Goal: Transaction & Acquisition: Subscribe to service/newsletter

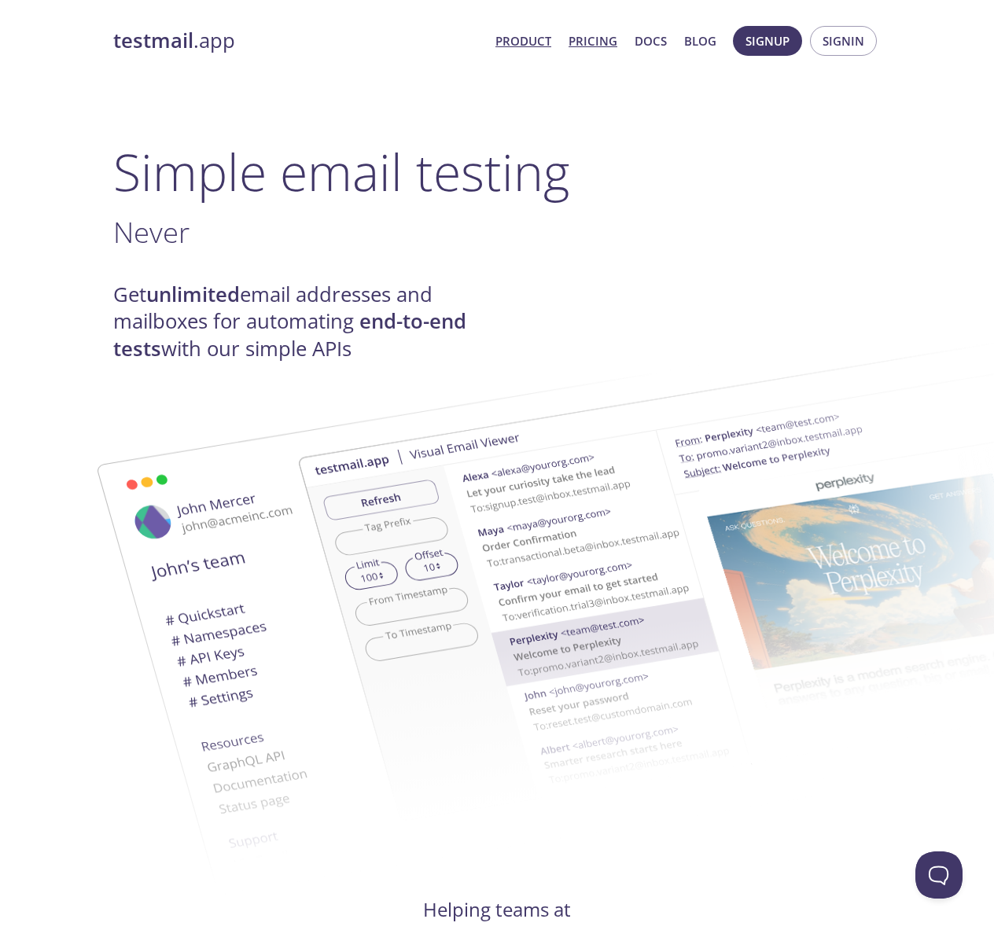
click at [603, 32] on link "Pricing" at bounding box center [592, 41] width 49 height 20
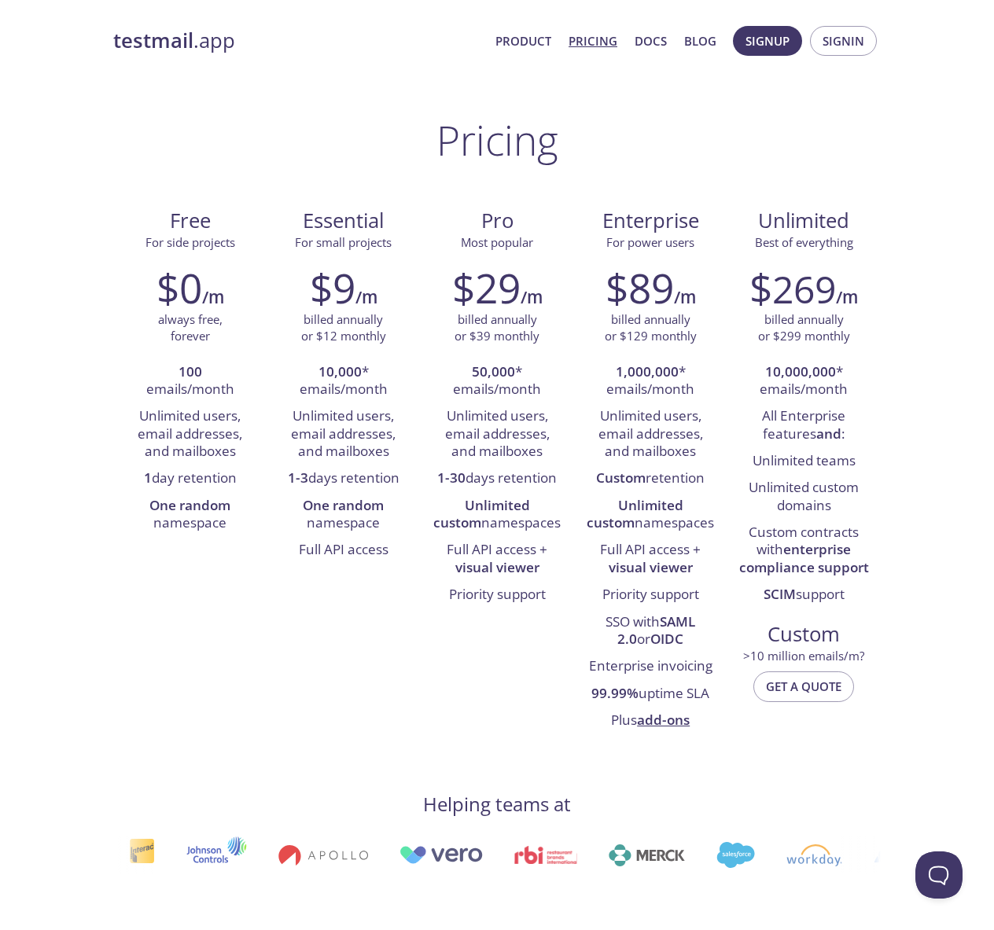
click at [192, 37] on strong "testmail" at bounding box center [153, 41] width 80 height 28
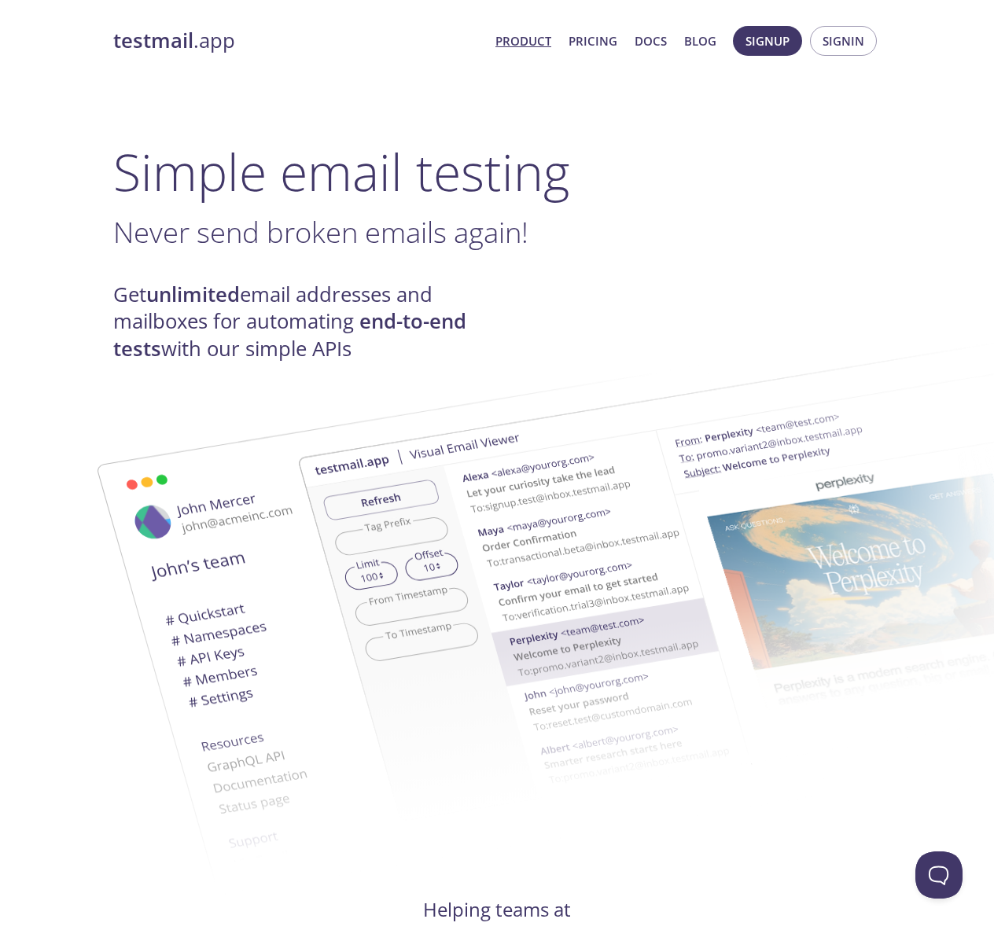
click at [591, 41] on link "Pricing" at bounding box center [592, 41] width 49 height 20
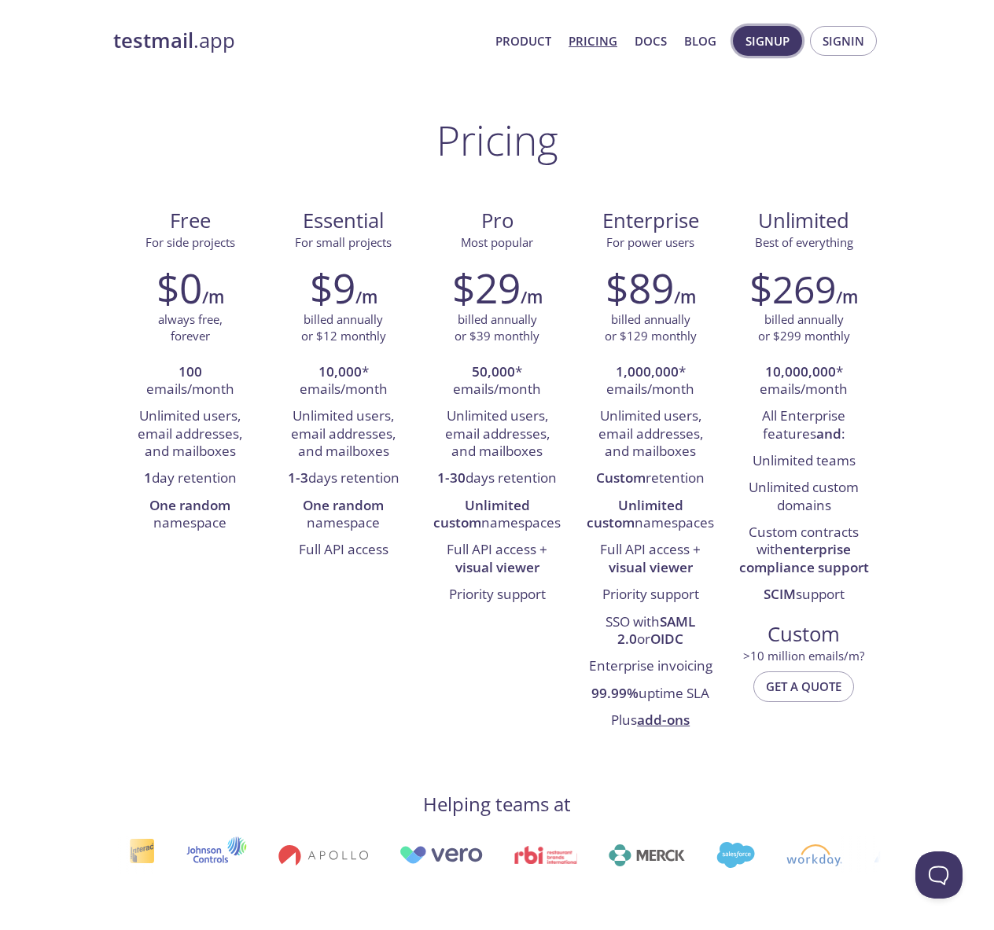
click at [766, 50] on span "Signup" at bounding box center [767, 41] width 44 height 20
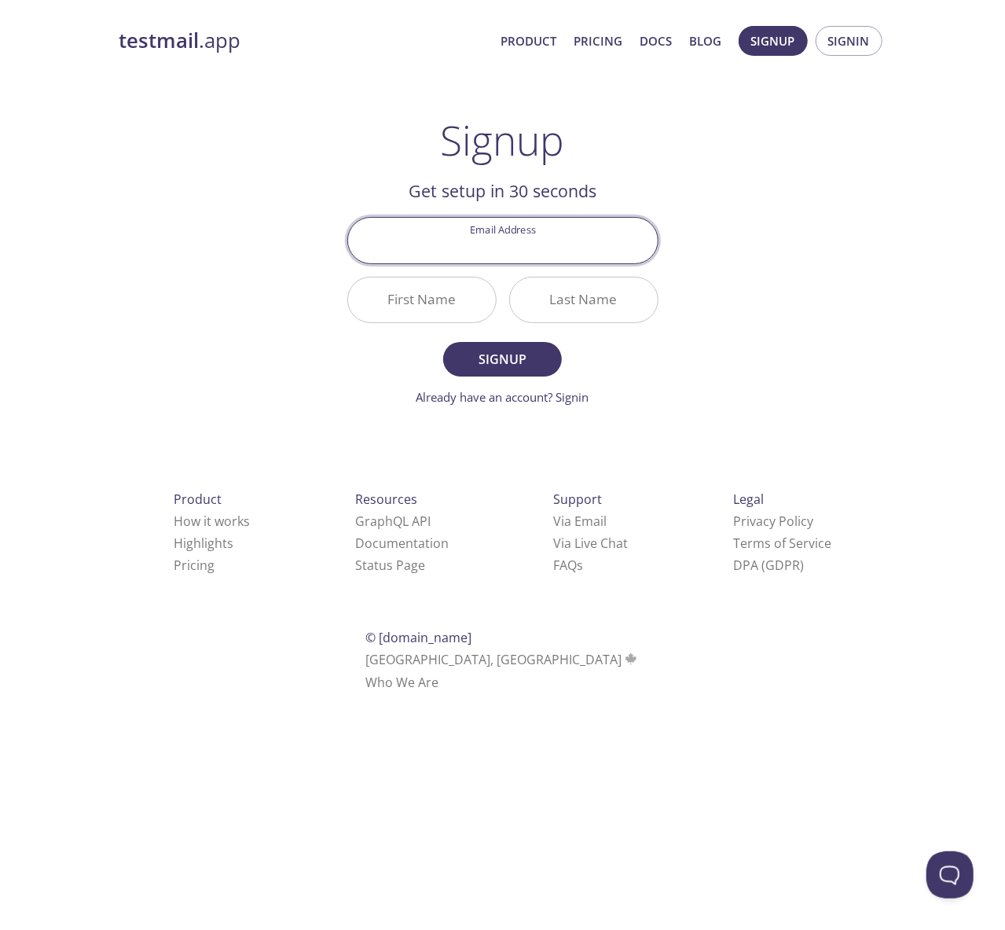
click at [497, 252] on input "Email Address" at bounding box center [503, 240] width 310 height 45
type input "[PERSON_NAME][EMAIL_ADDRESS][DOMAIN_NAME]"
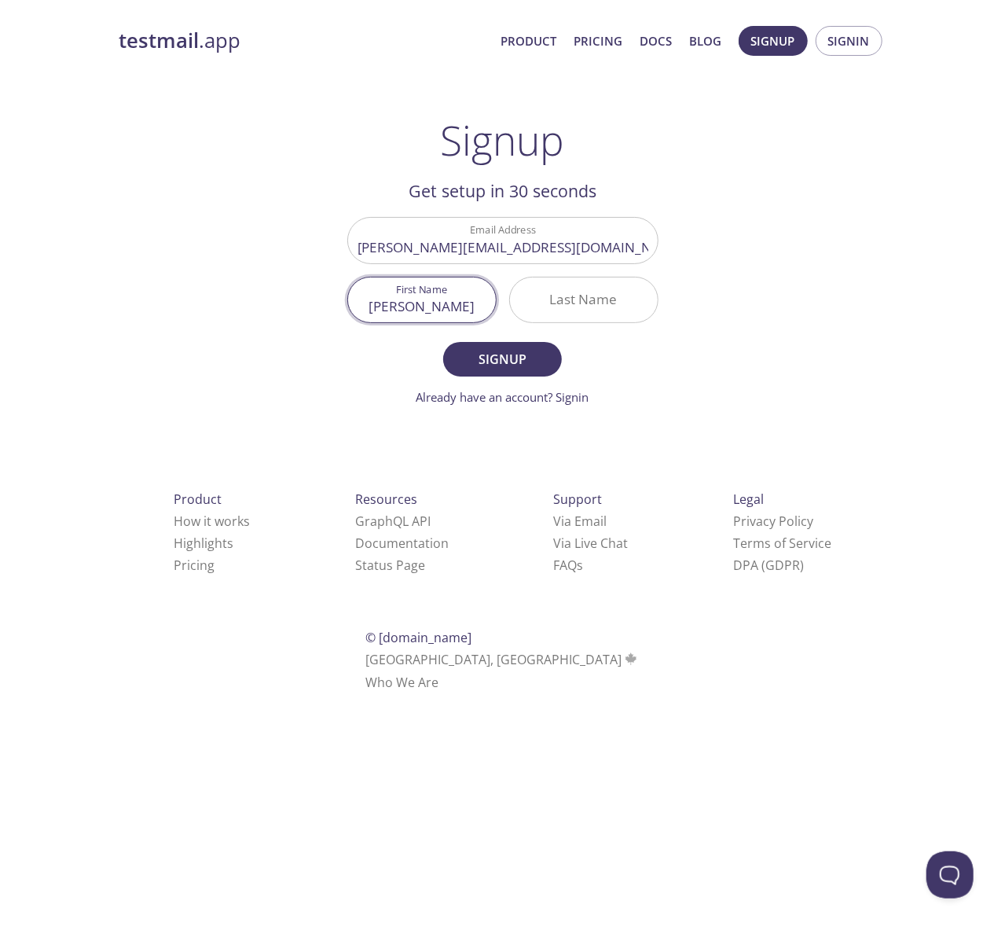
type input "[PERSON_NAME]"
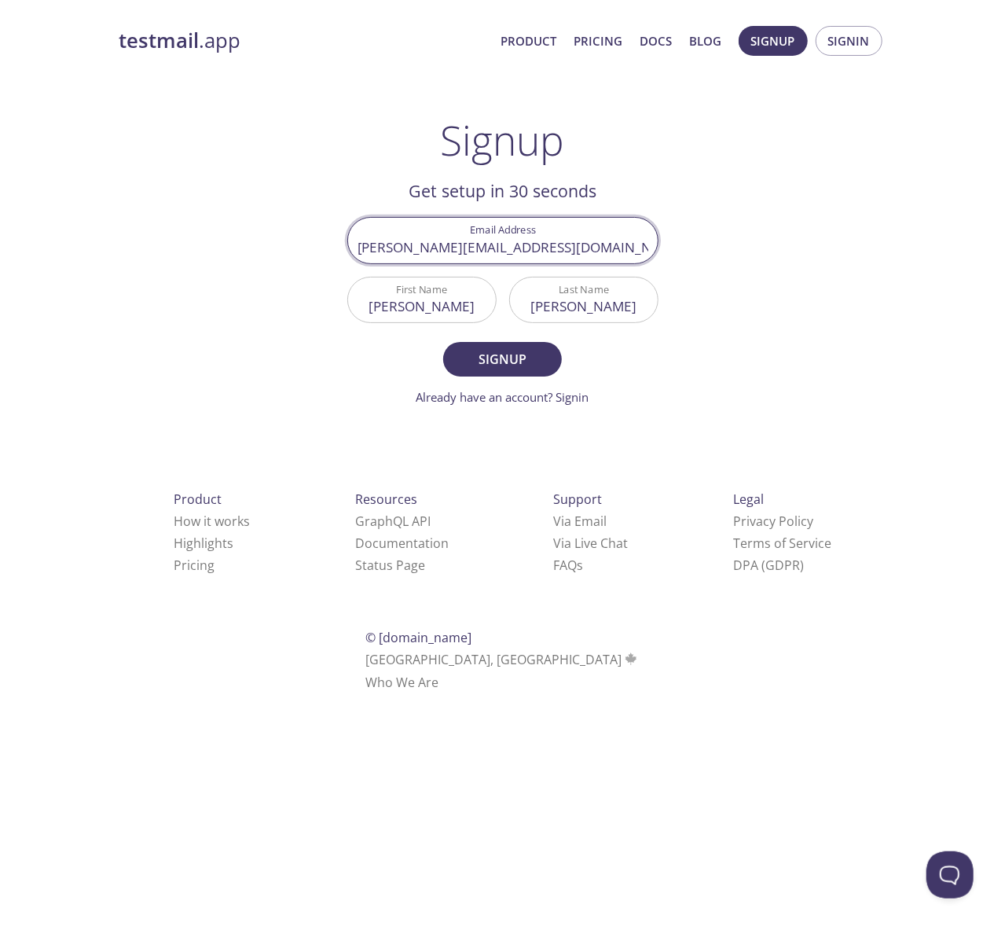
type input "[PERSON_NAME][EMAIL_ADDRESS][DOMAIN_NAME]"
click at [443, 342] on button "Signup" at bounding box center [502, 359] width 118 height 35
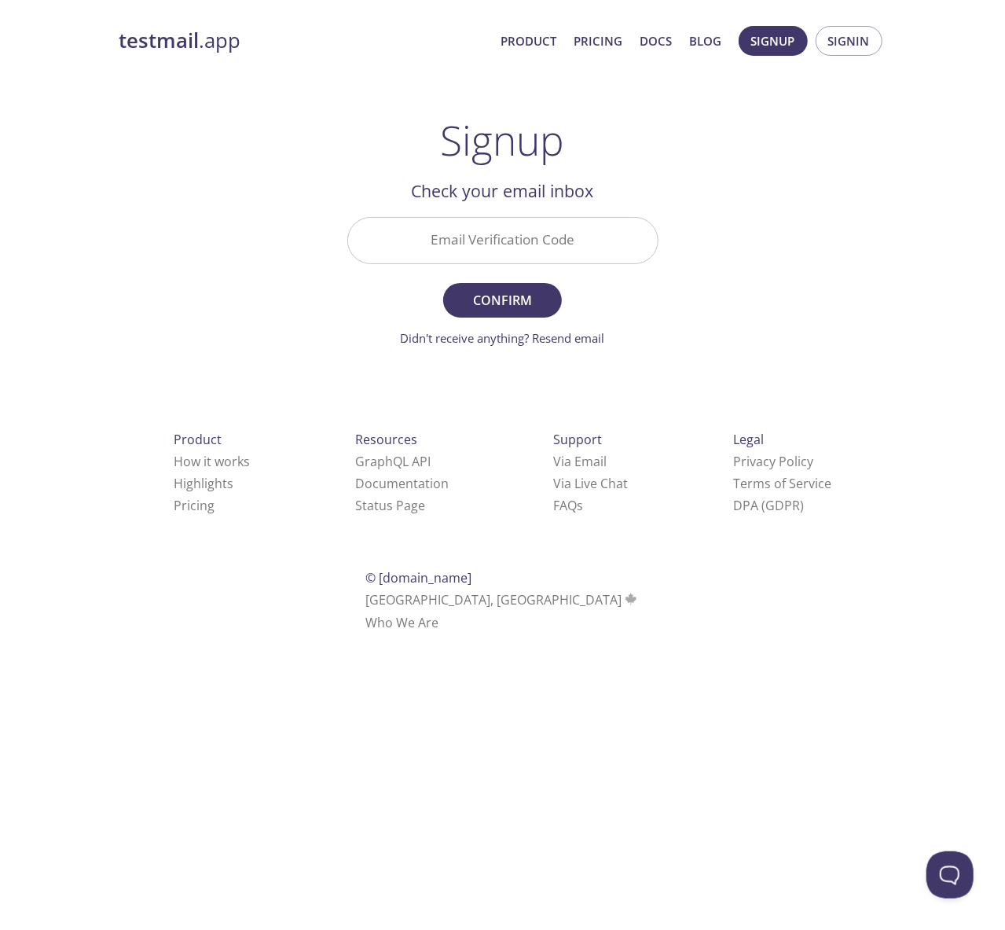
click at [461, 254] on input "Email Verification Code" at bounding box center [503, 240] width 310 height 45
paste input "DAGHC4X"
type input "DAGHC4X"
click at [481, 301] on span "Confirm" at bounding box center [502, 300] width 83 height 22
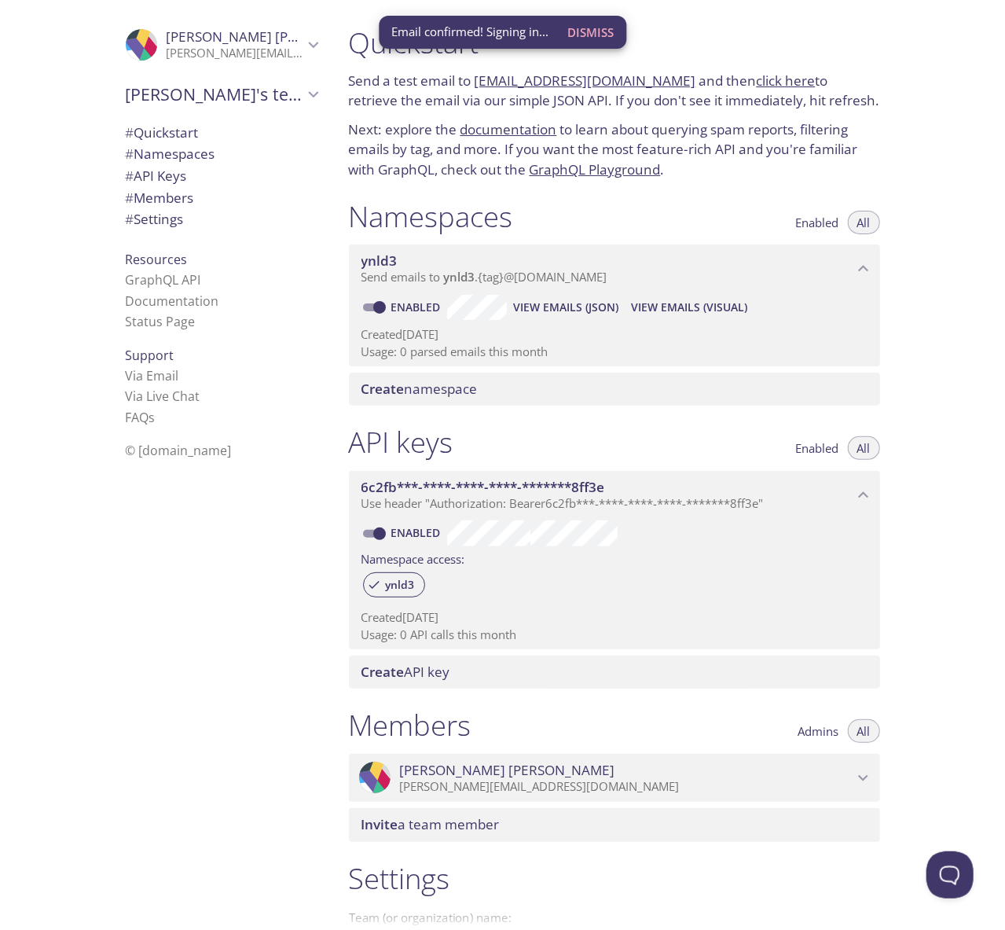
click at [53, 341] on div ".cls-1 { fill: #6d5ca8; } .cls-2 { fill: #3fc191; } .cls-3 { fill: #3b4752; } .…" at bounding box center [168, 465] width 336 height 930
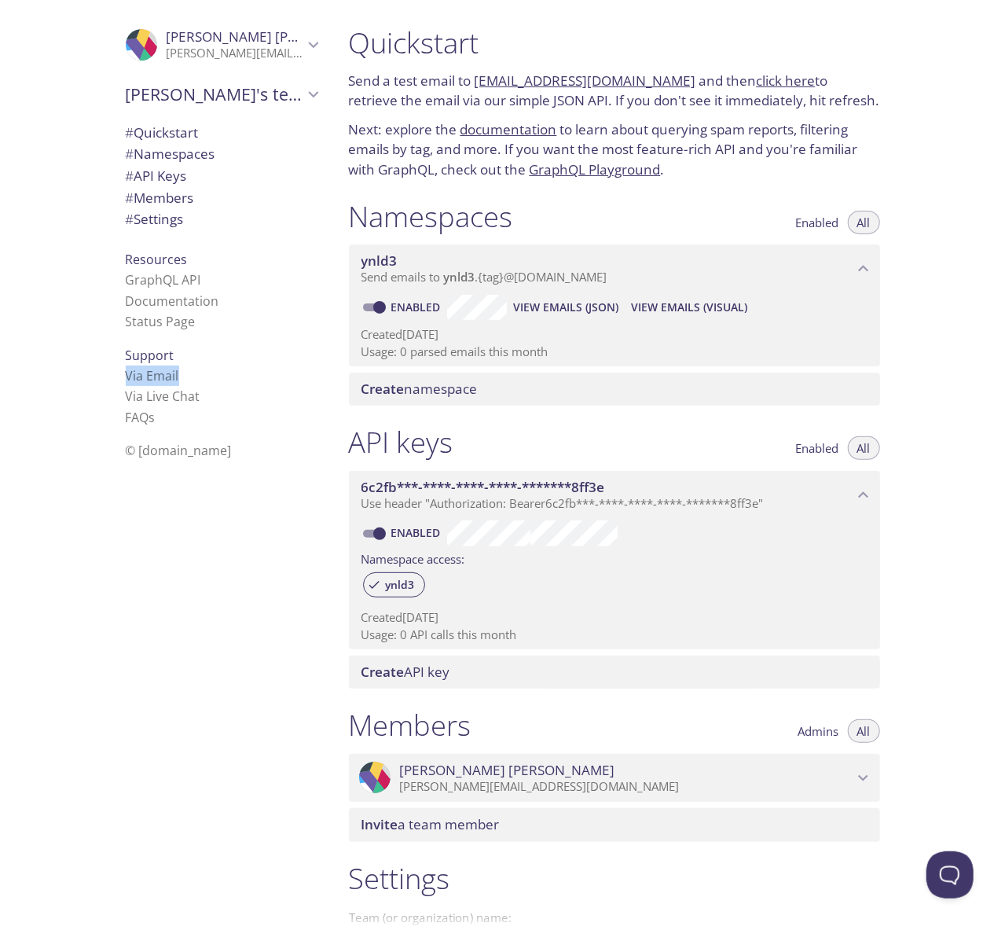
click at [53, 341] on div ".cls-1 { fill: #6d5ca8; } .cls-2 { fill: #3fc191; } .cls-3 { fill: #3b4752; } .…" at bounding box center [168, 465] width 336 height 930
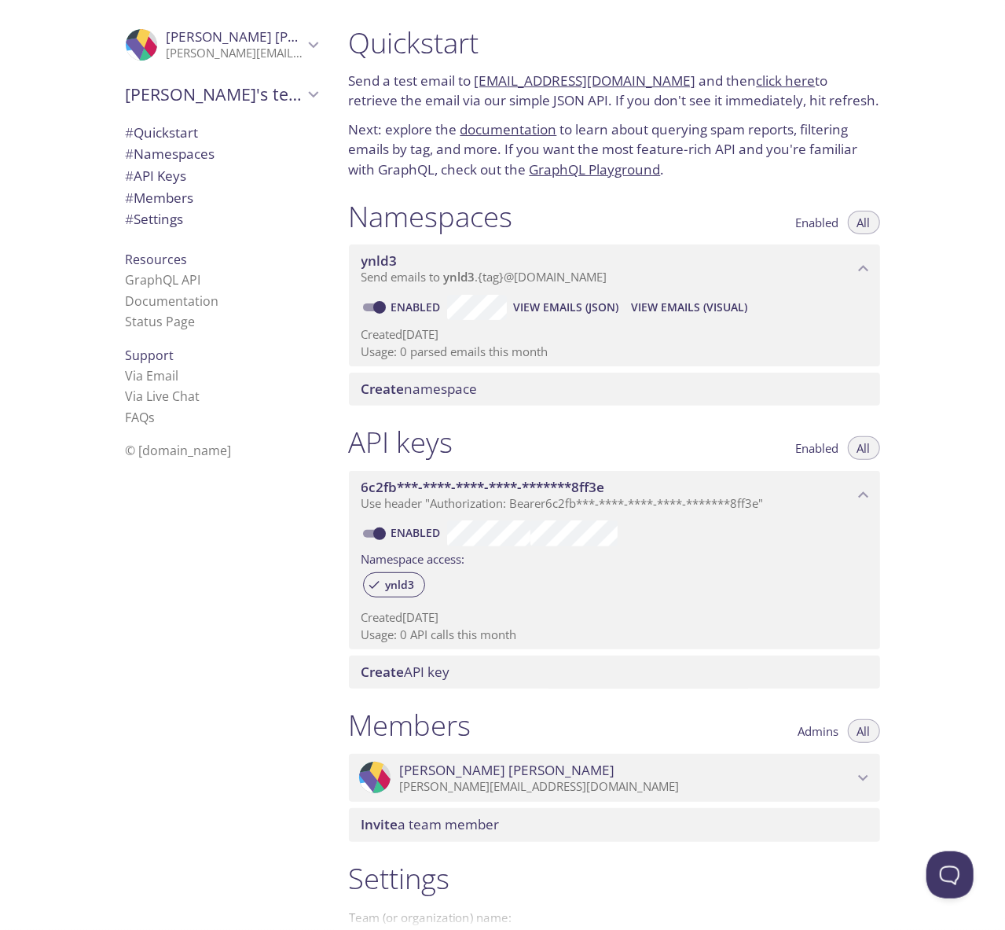
click at [53, 341] on div ".cls-1 { fill: #6d5ca8; } .cls-2 { fill: #3fc191; } .cls-3 { fill: #3b4752; } .…" at bounding box center [168, 465] width 336 height 930
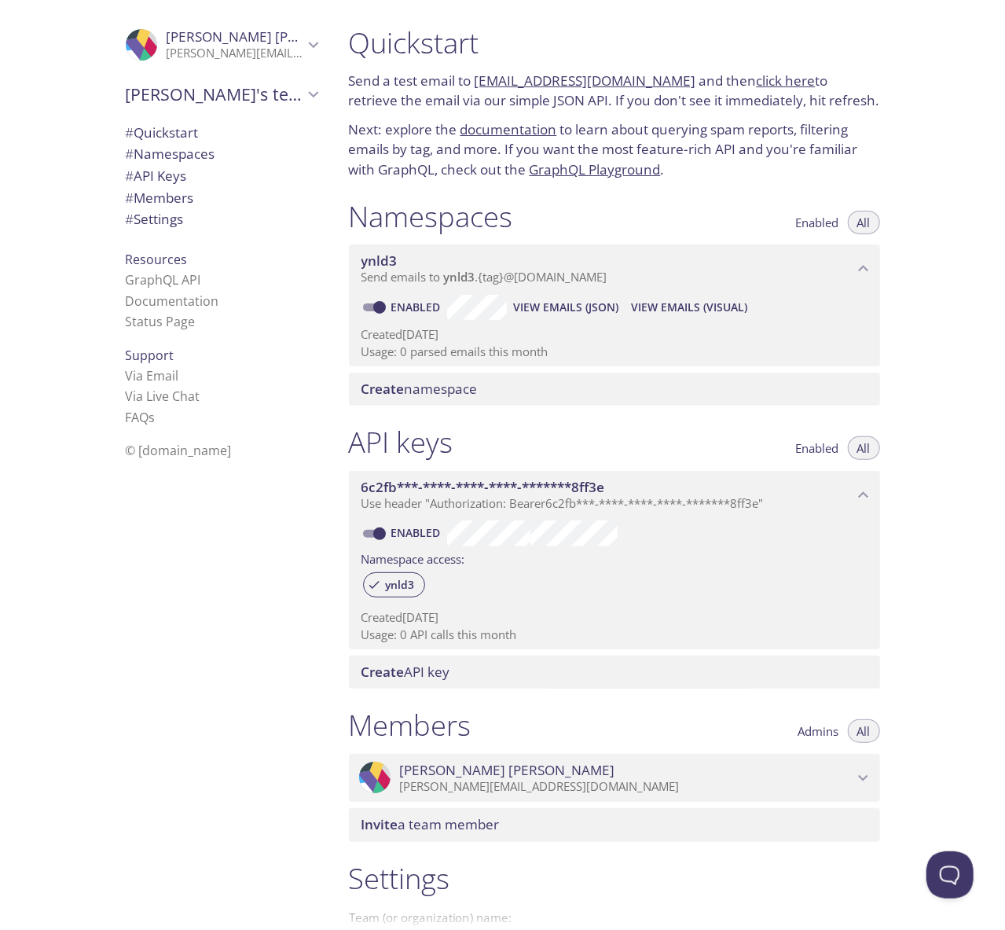
click at [53, 341] on div ".cls-1 { fill: #6d5ca8; } .cls-2 { fill: #3fc191; } .cls-3 { fill: #3b4752; } .…" at bounding box center [168, 465] width 336 height 930
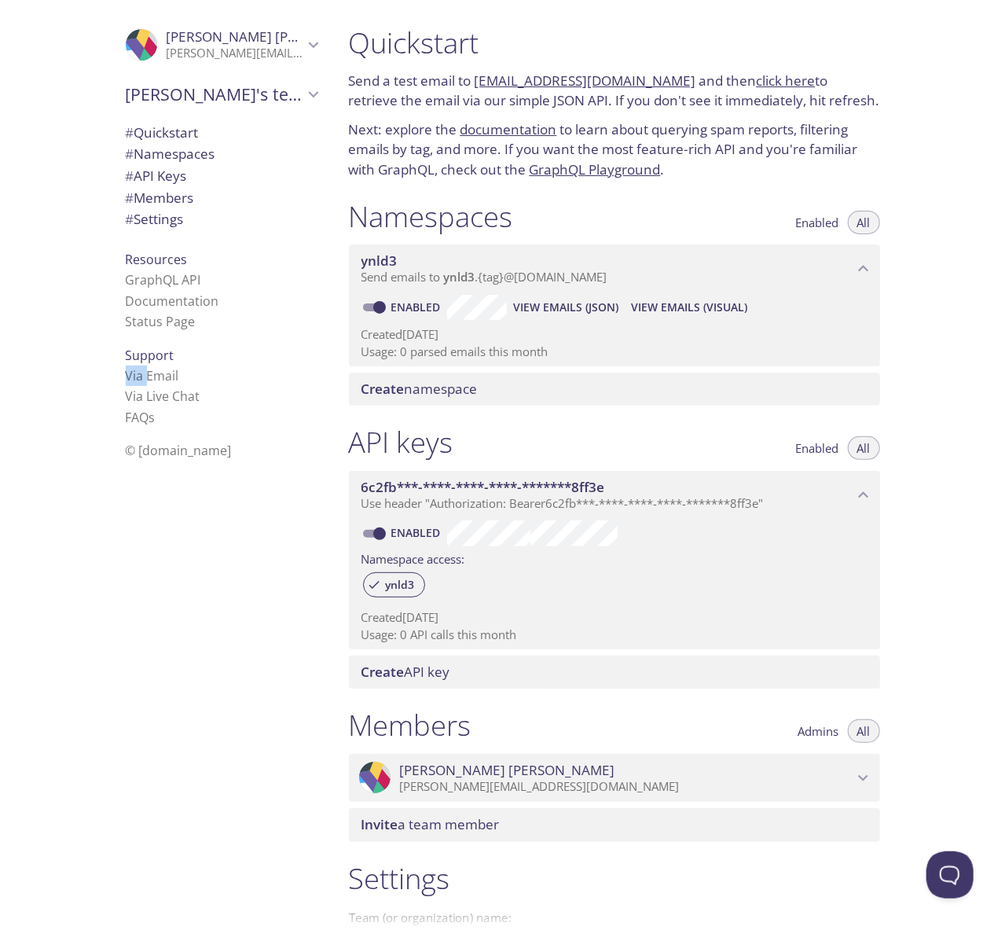
click at [53, 341] on div ".cls-1 { fill: #6d5ca8; } .cls-2 { fill: #3fc191; } .cls-3 { fill: #3b4752; } .…" at bounding box center [168, 465] width 336 height 930
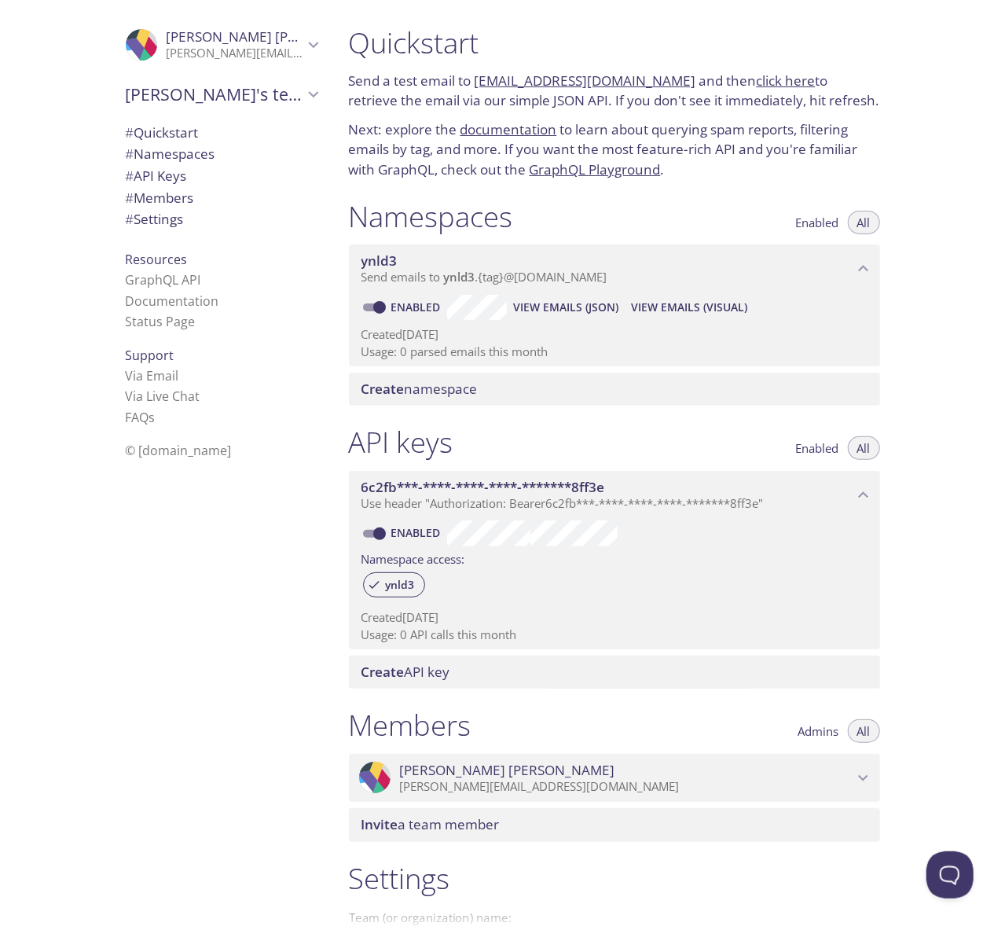
click at [53, 341] on div ".cls-1 { fill: #6d5ca8; } .cls-2 { fill: #3fc191; } .cls-3 { fill: #3b4752; } .…" at bounding box center [168, 465] width 336 height 930
click at [668, 309] on span "View Emails (Visual)" at bounding box center [689, 307] width 116 height 19
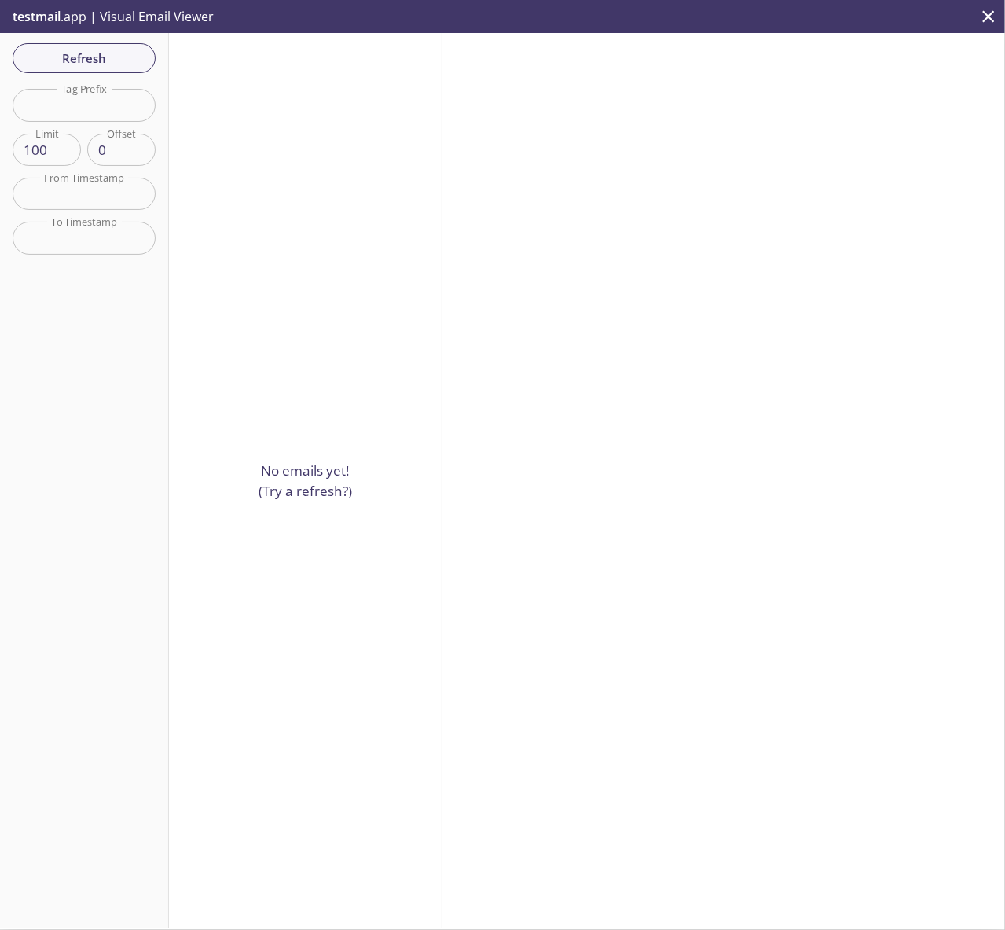
click at [993, 17] on icon "close" at bounding box center [989, 16] width 20 height 20
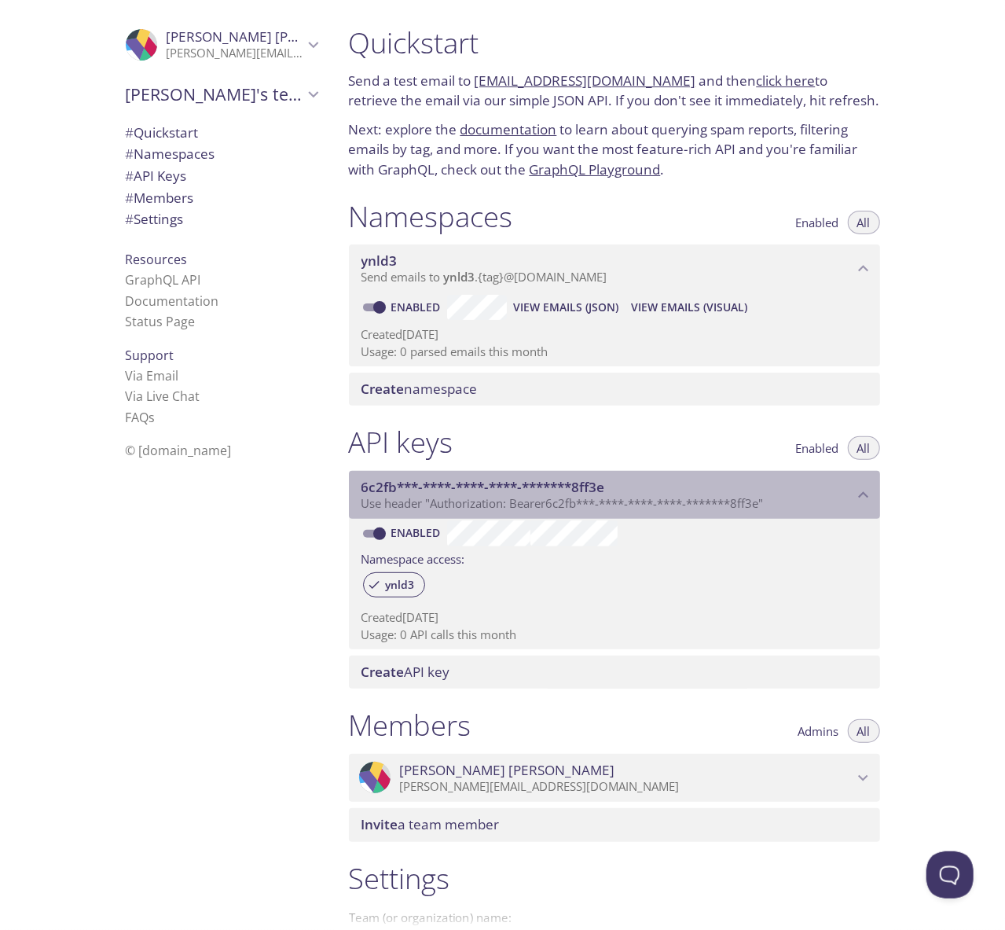
click at [596, 495] on span "6c2fb***-****-****-****-*******8ff3e" at bounding box center [484, 487] width 244 height 18
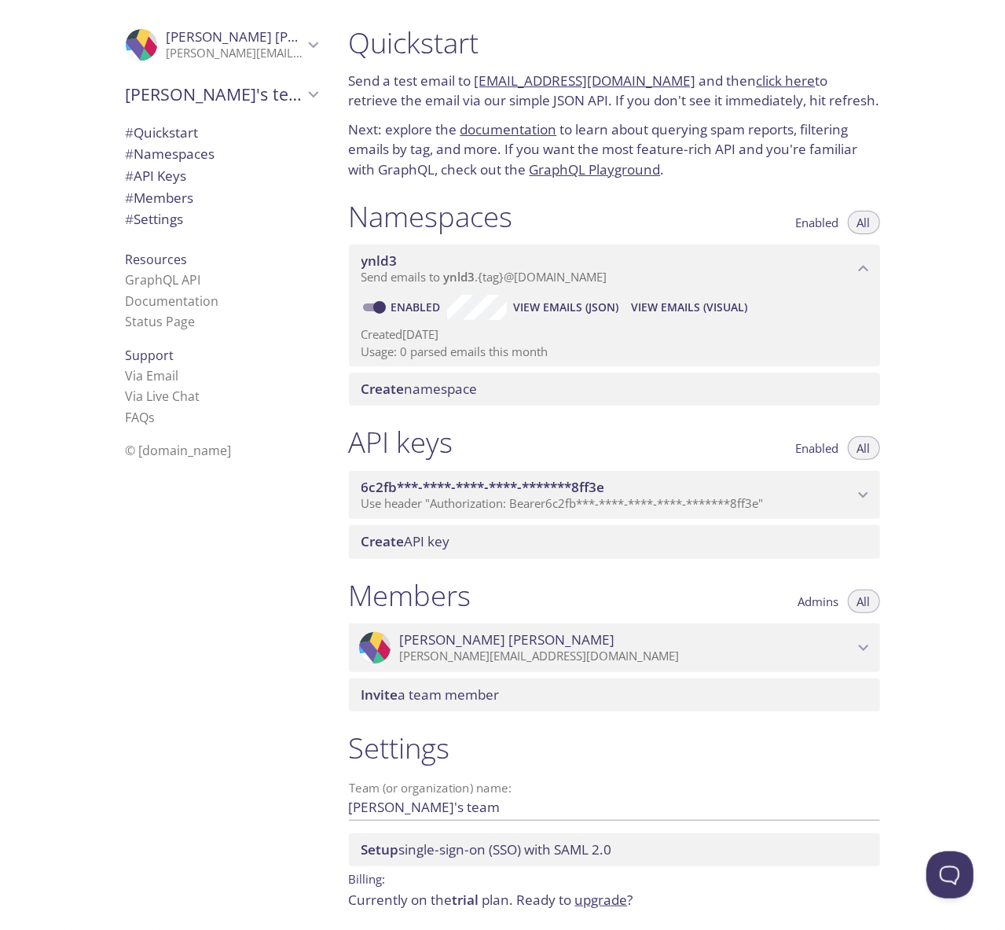
click at [596, 495] on span "6c2fb***-****-****-****-*******8ff3e" at bounding box center [484, 487] width 244 height 18
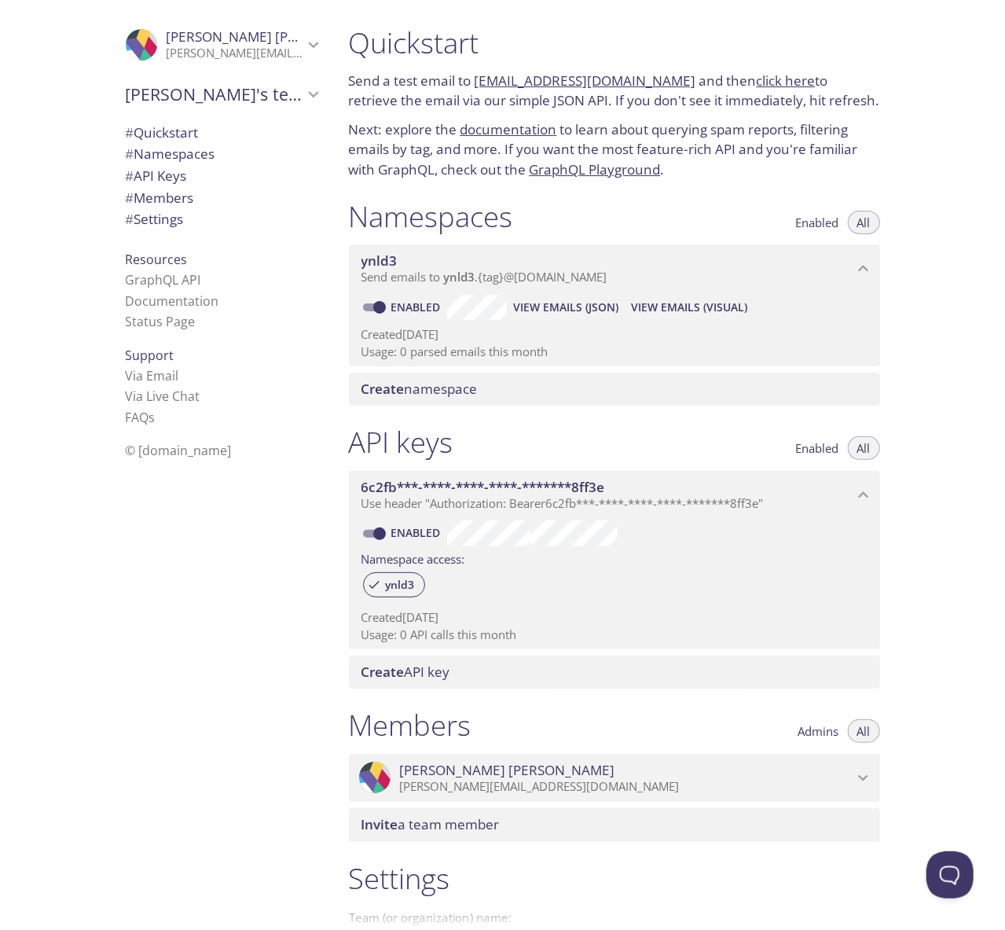
click at [450, 676] on span "Create API key" at bounding box center [406, 672] width 89 height 18
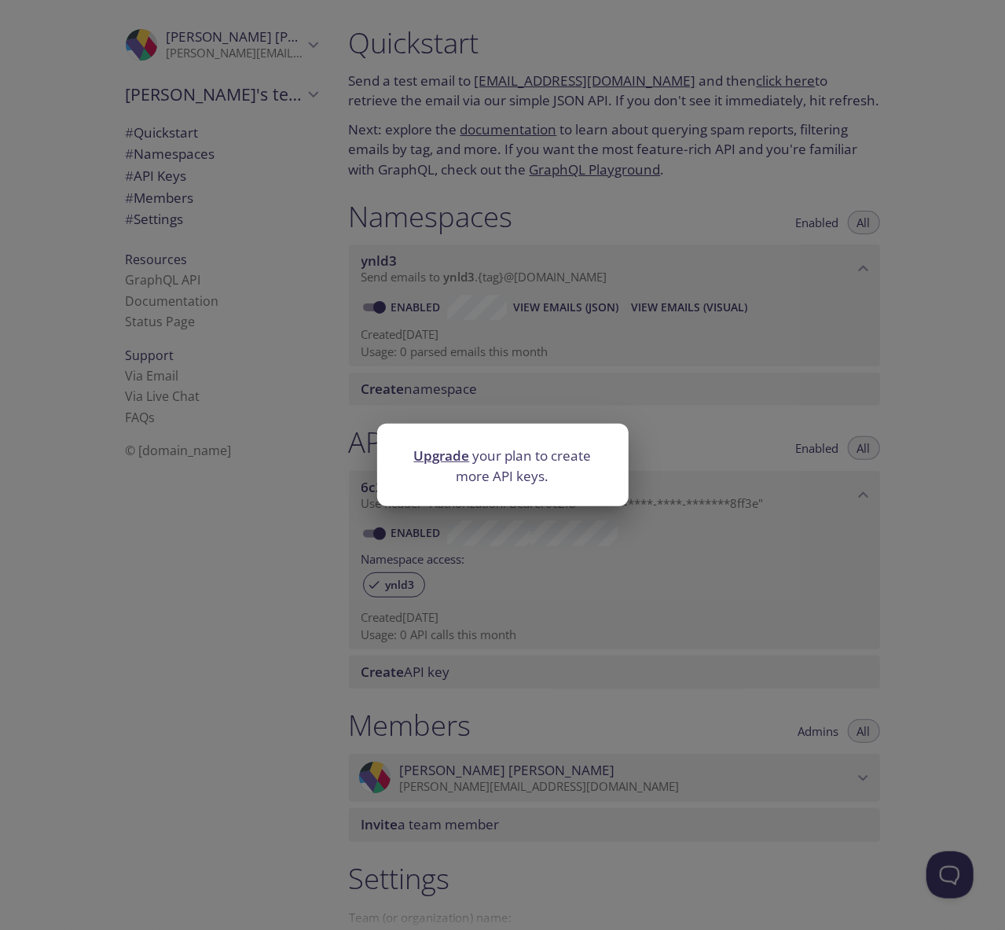
click at [516, 619] on div "Upgrade your plan to create more API keys." at bounding box center [502, 465] width 1005 height 930
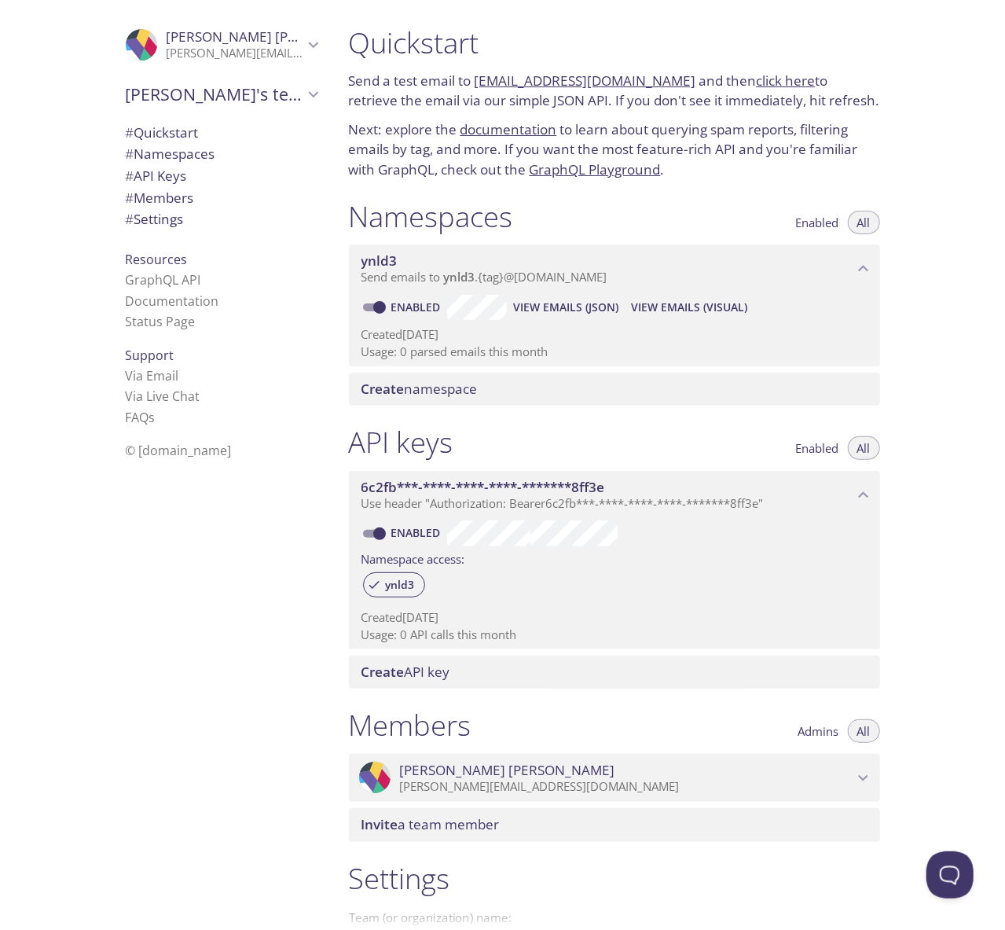
drag, startPoint x: 667, startPoint y: 79, endPoint x: 479, endPoint y: 82, distance: 188.7
click at [479, 82] on p "Send a test email to [EMAIL_ADDRESS][DOMAIN_NAME] and then click here to retrie…" at bounding box center [614, 91] width 531 height 40
copy link "[EMAIL_ADDRESS][DOMAIN_NAME]"
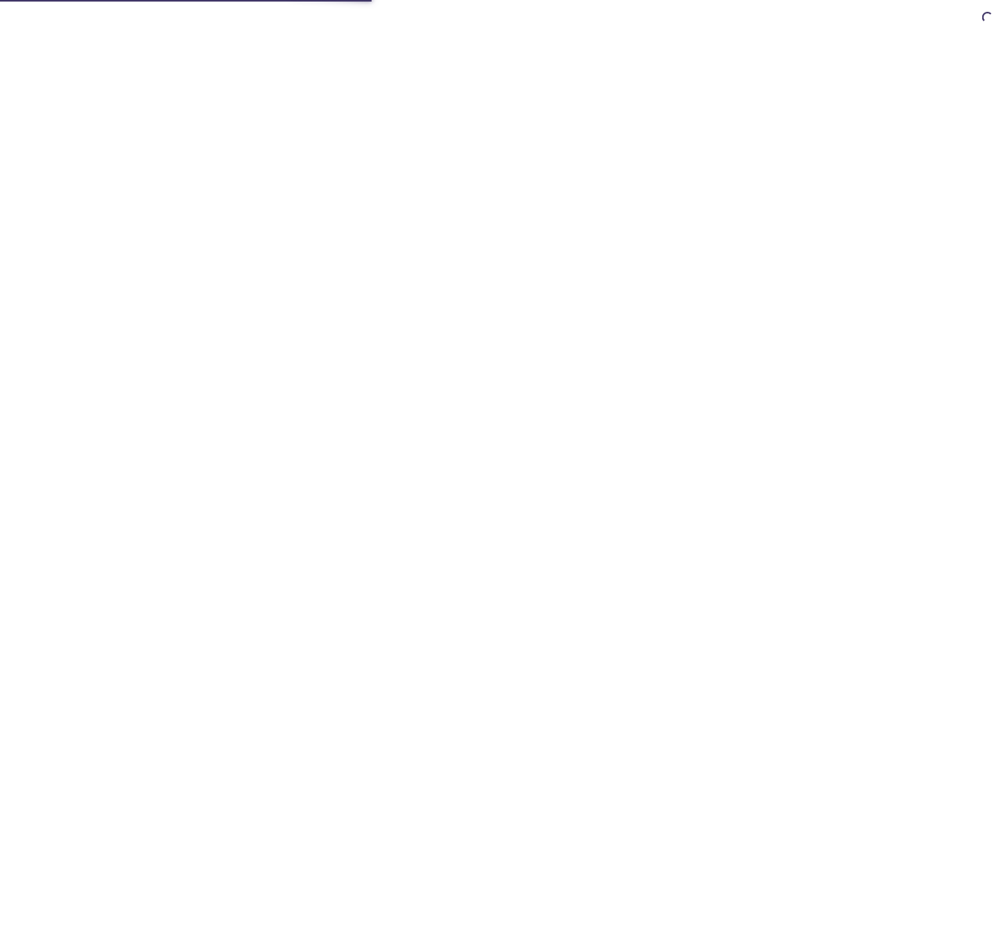
click at [770, 0] on html at bounding box center [502, 0] width 1005 height 0
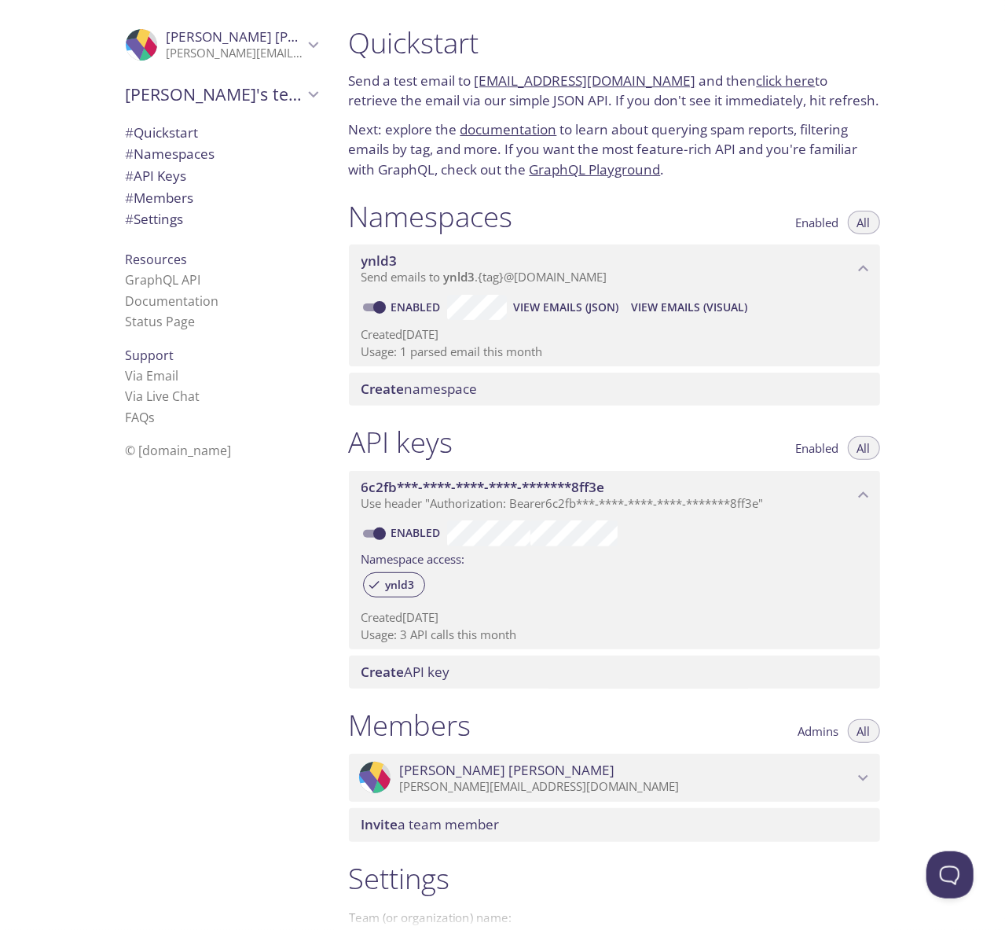
click at [770, 82] on link "click here" at bounding box center [786, 81] width 59 height 18
